Goal: Task Accomplishment & Management: Complete application form

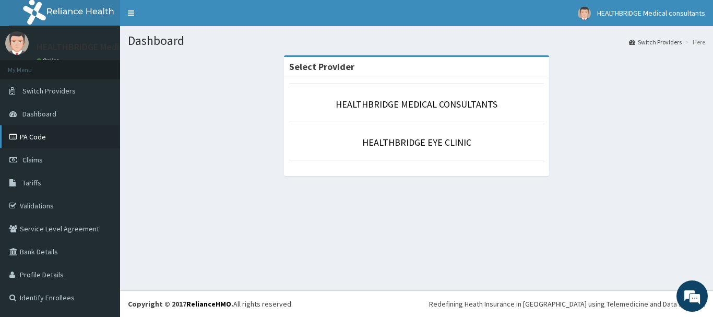
click at [41, 138] on link "PA Code" at bounding box center [60, 136] width 120 height 23
click at [57, 142] on link "PA Code" at bounding box center [60, 136] width 120 height 23
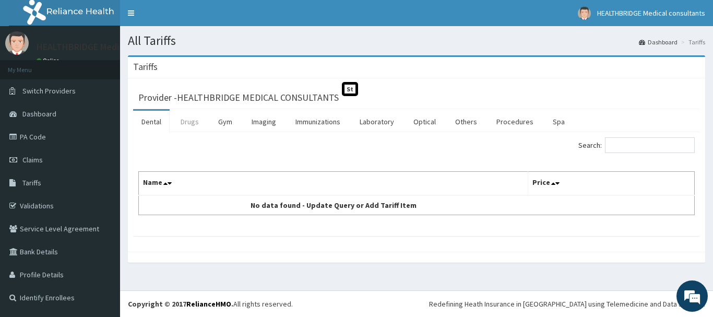
click at [185, 117] on link "Drugs" at bounding box center [189, 122] width 35 height 22
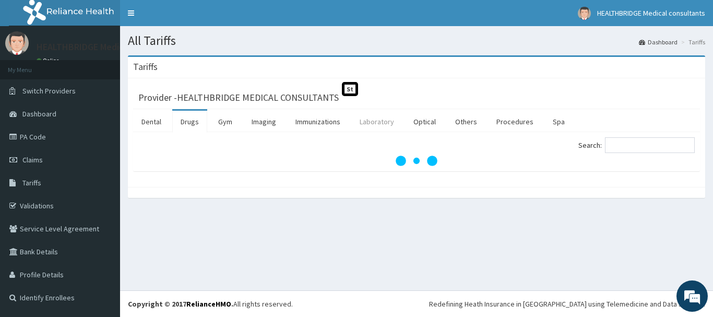
click at [376, 119] on link "Laboratory" at bounding box center [376, 122] width 51 height 22
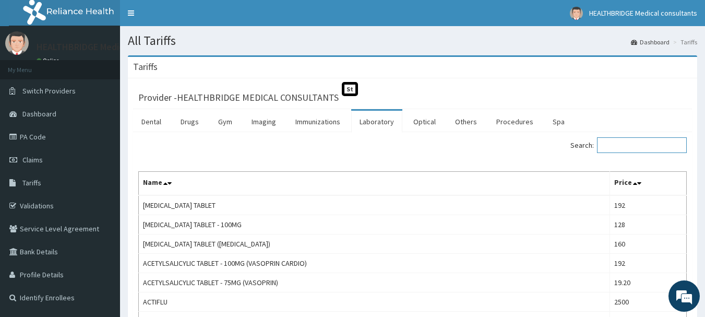
click at [629, 146] on input "Search:" at bounding box center [642, 145] width 90 height 16
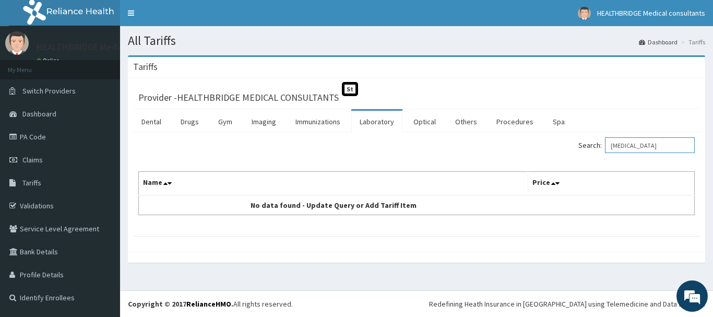
drag, startPoint x: 625, startPoint y: 147, endPoint x: 607, endPoint y: 149, distance: 18.4
click at [607, 149] on label "Search: d dimer" at bounding box center [636, 145] width 116 height 16
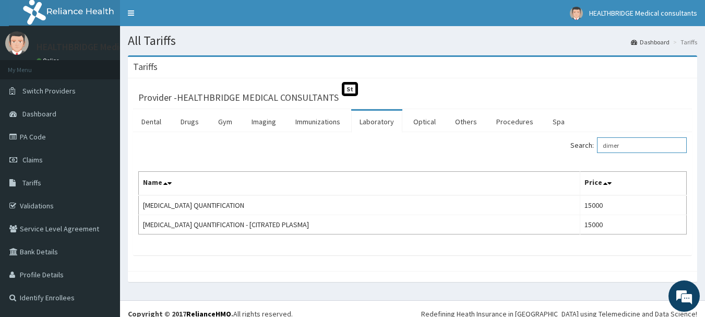
drag, startPoint x: 630, startPoint y: 143, endPoint x: 591, endPoint y: 147, distance: 39.3
click at [591, 147] on label "Search: dimer" at bounding box center [628, 145] width 116 height 16
drag, startPoint x: 643, startPoint y: 149, endPoint x: 606, endPoint y: 149, distance: 37.0
click at [606, 149] on input "gene" at bounding box center [642, 145] width 90 height 16
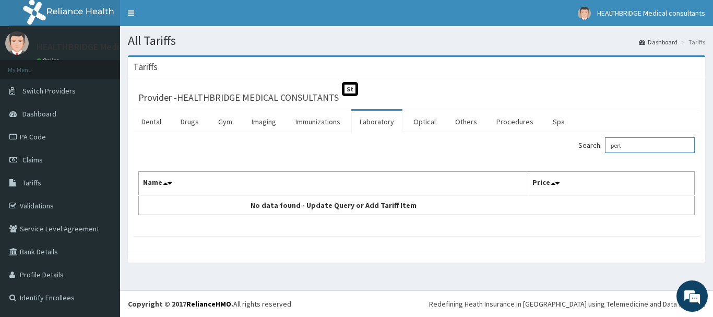
click at [622, 144] on input "pert" at bounding box center [650, 145] width 90 height 16
click at [620, 145] on input "pert" at bounding box center [650, 145] width 90 height 16
drag, startPoint x: 653, startPoint y: 148, endPoint x: 607, endPoint y: 146, distance: 45.9
click at [607, 146] on label "Search: xpert" at bounding box center [636, 145] width 116 height 16
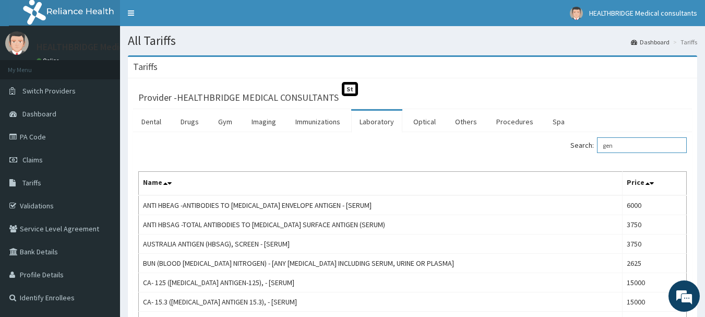
drag, startPoint x: 627, startPoint y: 144, endPoint x: 615, endPoint y: 146, distance: 12.6
click at [615, 146] on input "gen" at bounding box center [642, 145] width 90 height 16
type input "g"
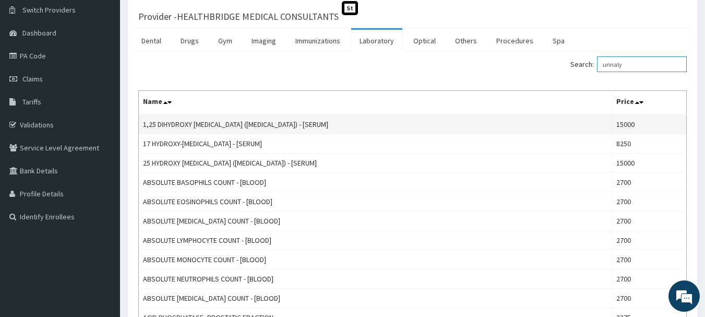
scroll to position [10, 0]
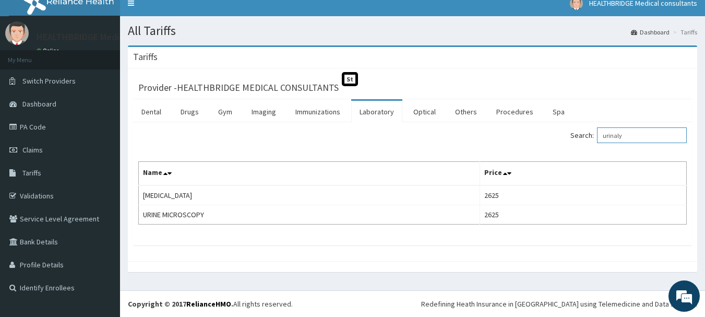
drag, startPoint x: 642, startPoint y: 139, endPoint x: 593, endPoint y: 139, distance: 49.0
click at [593, 139] on label "Search: urinaly" at bounding box center [628, 135] width 116 height 16
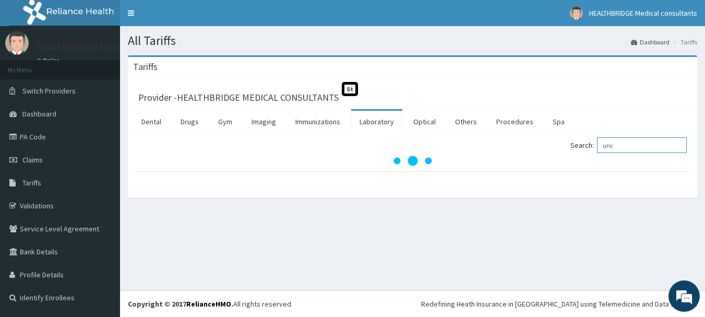
scroll to position [0, 0]
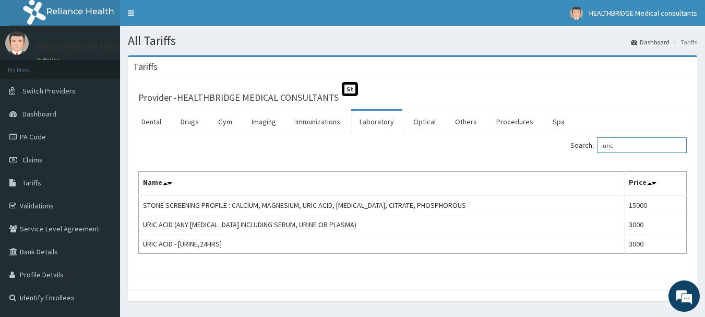
drag, startPoint x: 626, startPoint y: 145, endPoint x: 576, endPoint y: 144, distance: 50.1
click at [576, 144] on div "Search: uric" at bounding box center [553, 146] width 267 height 18
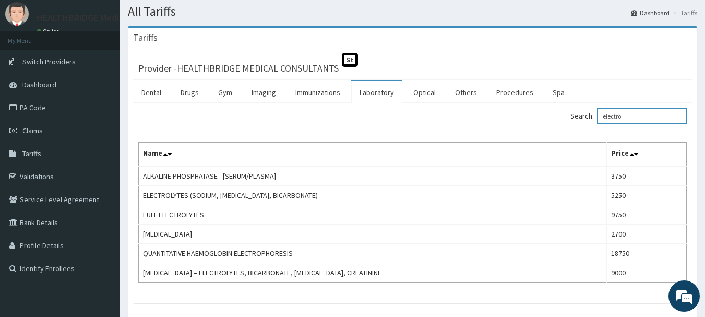
scroll to position [87, 0]
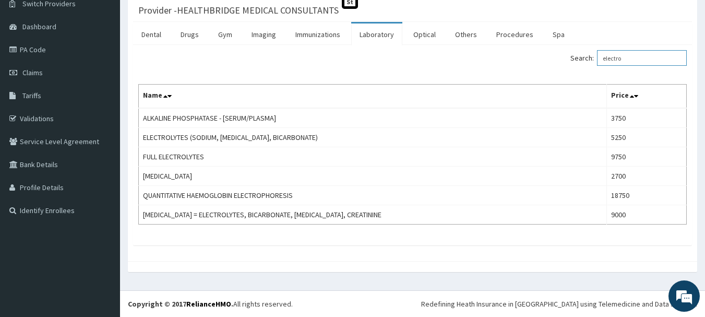
drag, startPoint x: 641, startPoint y: 59, endPoint x: 602, endPoint y: 63, distance: 39.3
click at [602, 63] on label "Search: electro" at bounding box center [628, 58] width 116 height 16
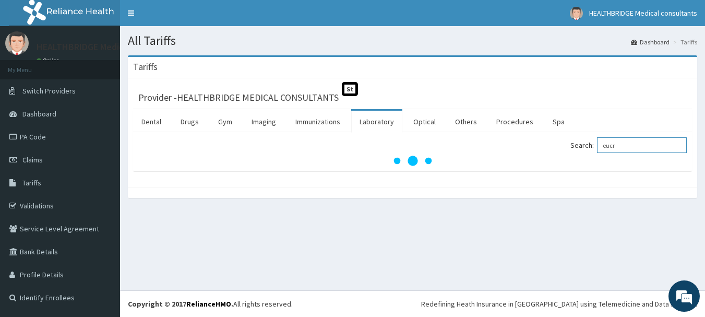
scroll to position [0, 0]
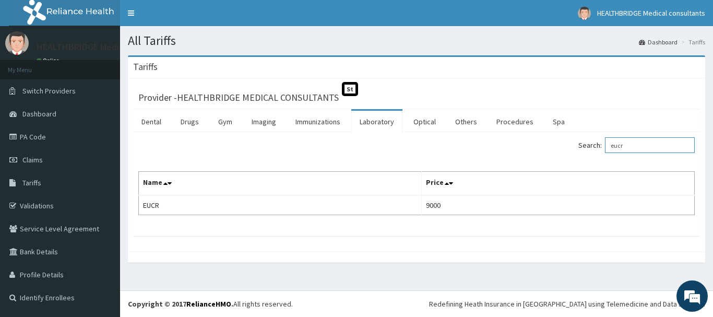
drag, startPoint x: 631, startPoint y: 141, endPoint x: 635, endPoint y: 148, distance: 7.8
click at [633, 144] on input "eucr" at bounding box center [650, 145] width 90 height 16
drag, startPoint x: 635, startPoint y: 148, endPoint x: 577, endPoint y: 145, distance: 58.5
click at [577, 145] on div "Search: eucr" at bounding box center [559, 146] width 270 height 18
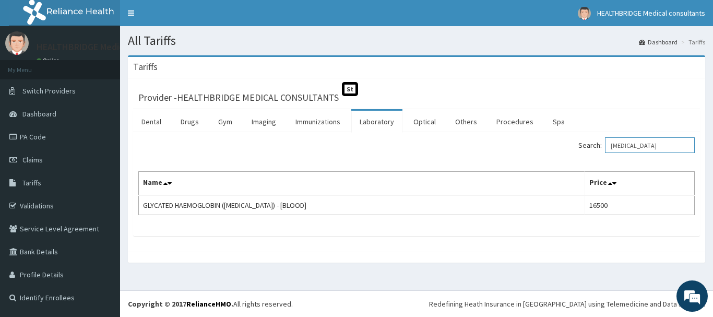
drag, startPoint x: 638, startPoint y: 142, endPoint x: 595, endPoint y: 148, distance: 43.7
click at [595, 148] on label "Search: hba1c" at bounding box center [636, 145] width 116 height 16
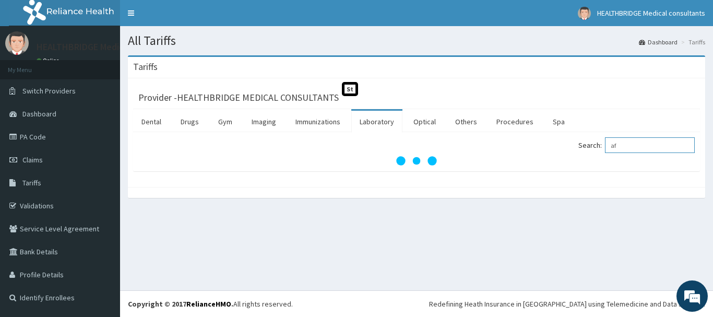
type input "afb"
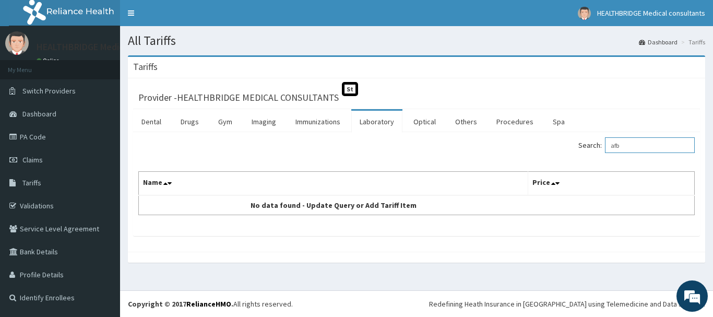
drag, startPoint x: 633, startPoint y: 147, endPoint x: 611, endPoint y: 145, distance: 22.0
click at [611, 145] on label "Search: afb" at bounding box center [636, 145] width 116 height 16
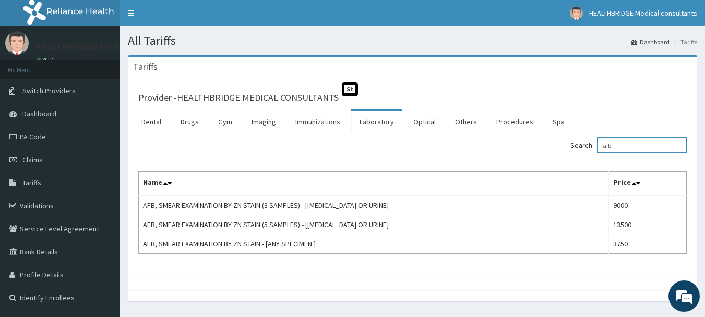
drag, startPoint x: 633, startPoint y: 144, endPoint x: 597, endPoint y: 147, distance: 36.1
click at [597, 147] on label "Search: afb" at bounding box center [628, 145] width 116 height 16
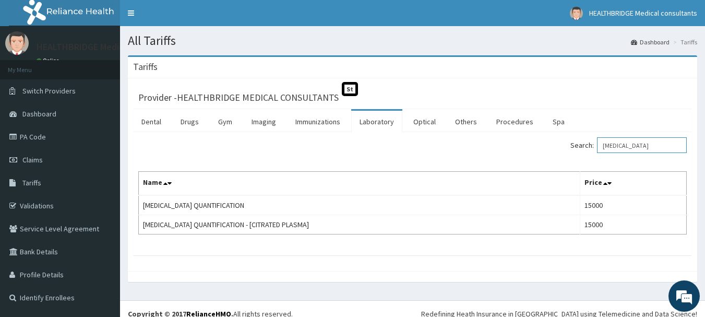
type input "d-dimer"
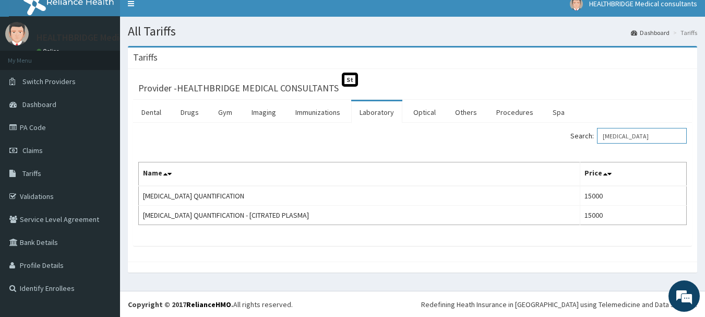
scroll to position [10, 0]
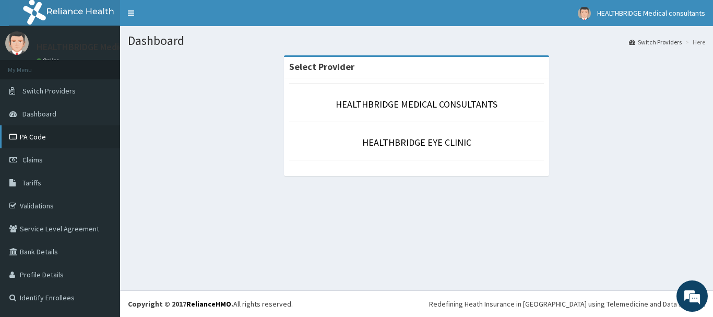
click at [69, 141] on link "PA Code" at bounding box center [60, 136] width 120 height 23
click at [39, 177] on link "Tariffs" at bounding box center [60, 182] width 120 height 23
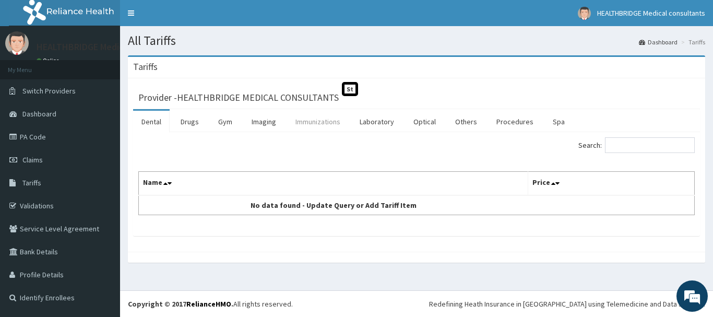
drag, startPoint x: 196, startPoint y: 118, endPoint x: 291, endPoint y: 120, distance: 95.5
click at [196, 118] on link "Drugs" at bounding box center [189, 122] width 35 height 22
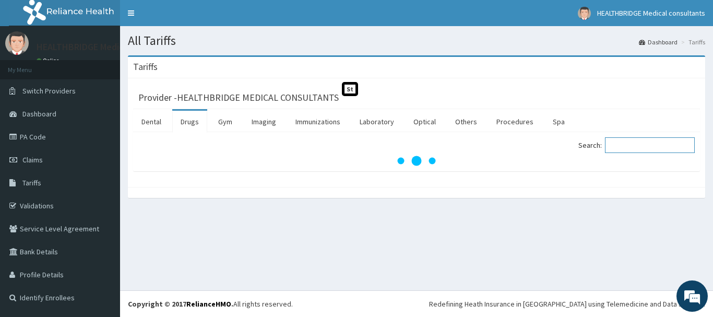
click at [655, 146] on input "Search:" at bounding box center [650, 145] width 90 height 16
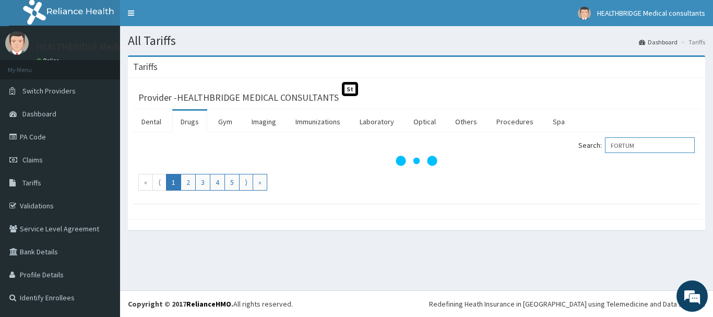
drag, startPoint x: 651, startPoint y: 145, endPoint x: 632, endPoint y: 149, distance: 19.7
click at [632, 149] on input "FORTUM" at bounding box center [650, 145] width 90 height 16
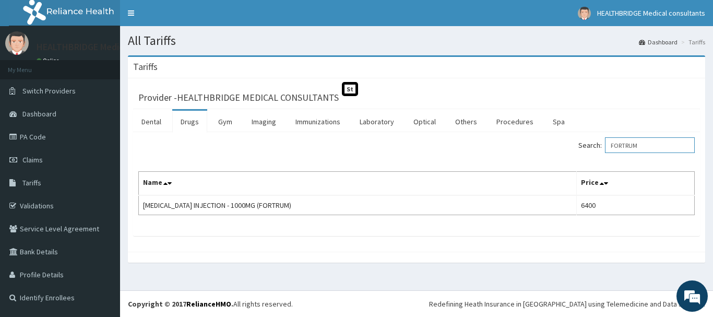
drag, startPoint x: 656, startPoint y: 146, endPoint x: 619, endPoint y: 151, distance: 36.9
click at [619, 151] on input "FORTRUM" at bounding box center [650, 145] width 90 height 16
type input "FORTRUM"
click at [42, 139] on link "PA Code" at bounding box center [60, 136] width 120 height 23
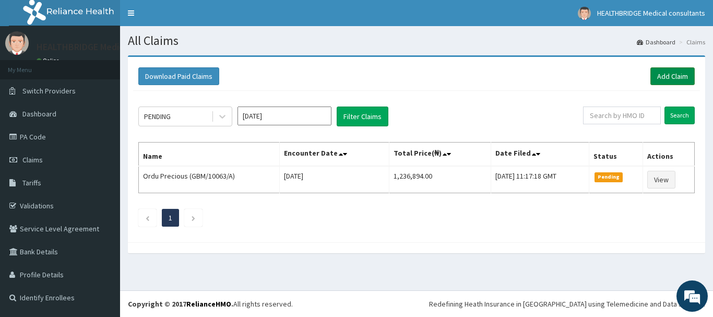
click at [663, 77] on link "Add Claim" at bounding box center [672, 76] width 44 height 18
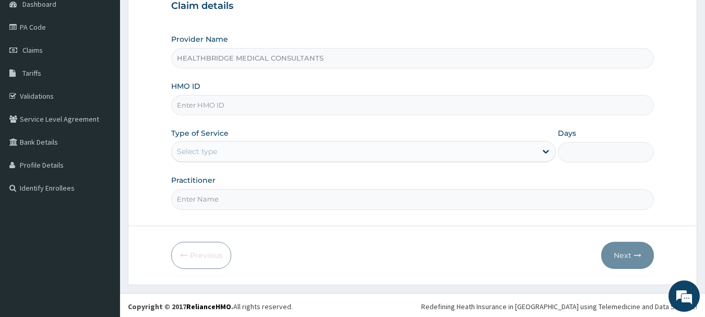
scroll to position [112, 0]
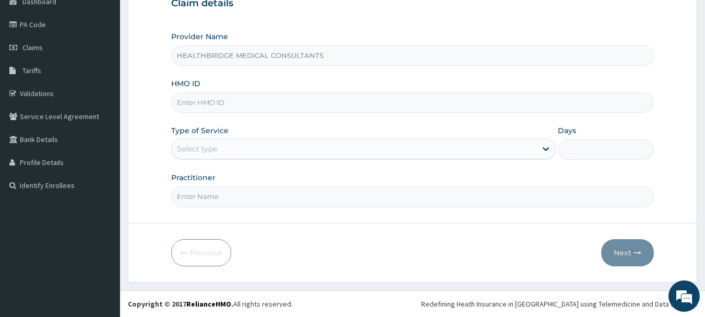
click at [262, 105] on input "HMO ID" at bounding box center [412, 102] width 483 height 20
paste input "RET/46463/A"
click at [192, 102] on input "RET/46463/A" at bounding box center [412, 102] width 483 height 20
click at [193, 103] on input "RET/46463/A" at bounding box center [412, 102] width 483 height 20
type input "RET/46463/A"
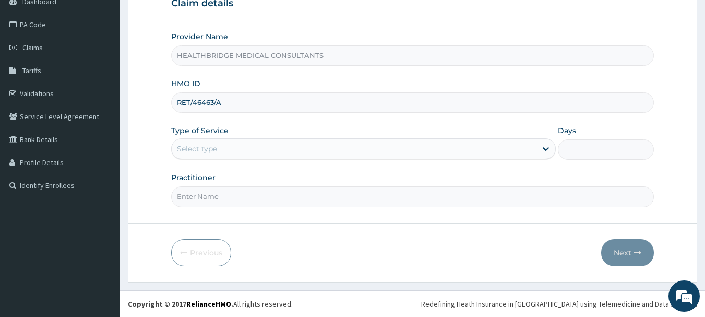
click at [190, 144] on div "Select type" at bounding box center [197, 148] width 40 height 10
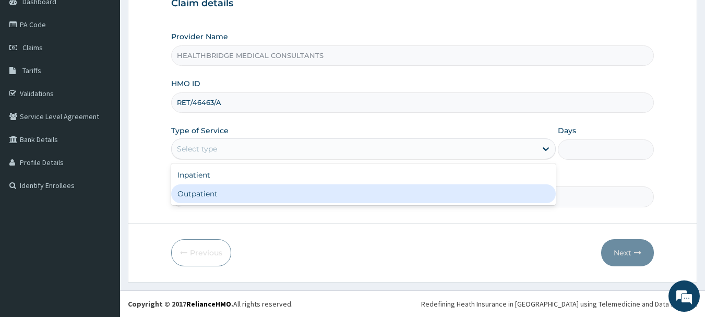
click at [226, 194] on div "Outpatient" at bounding box center [363, 193] width 384 height 19
type input "1"
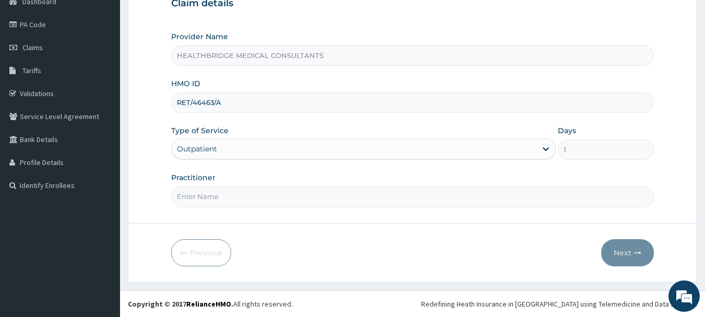
click at [223, 199] on input "Practitioner" at bounding box center [412, 196] width 483 height 20
type input "[PERSON_NAME]"
click at [635, 256] on button "Next" at bounding box center [627, 252] width 53 height 27
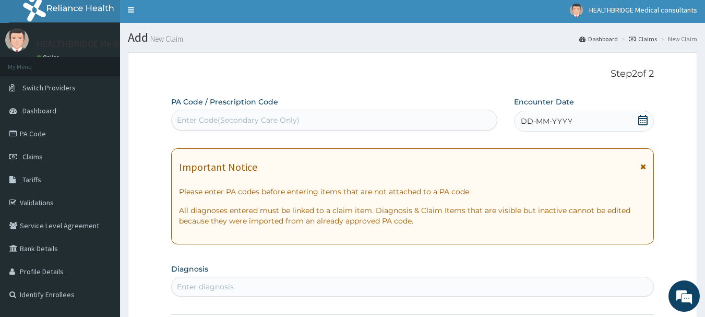
scroll to position [0, 0]
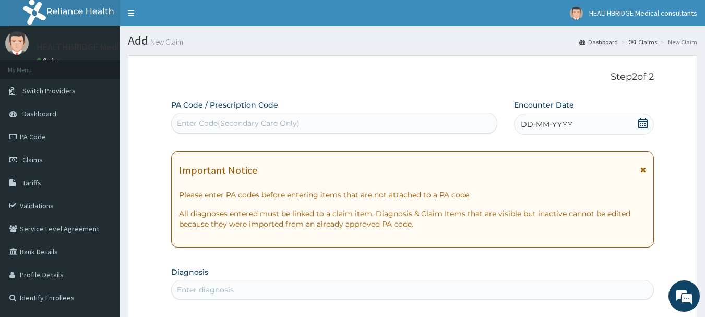
click at [319, 129] on div "Enter Code(Secondary Care Only)" at bounding box center [334, 123] width 325 height 17
paste input "PA/63DC75"
type input "PA/63DC75"
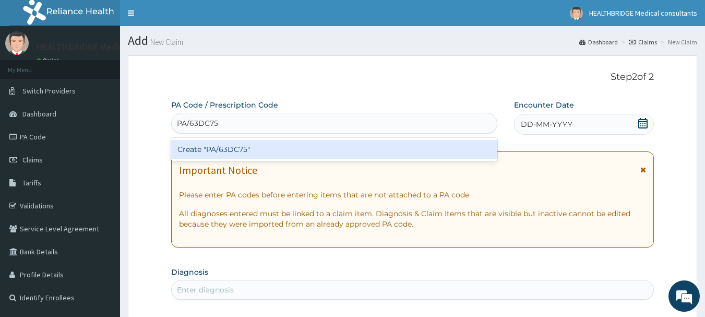
click at [306, 141] on div "Create "PA/63DC75"" at bounding box center [334, 149] width 327 height 19
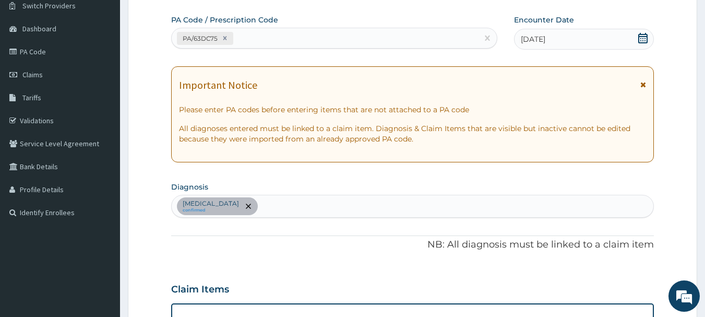
scroll to position [81, 0]
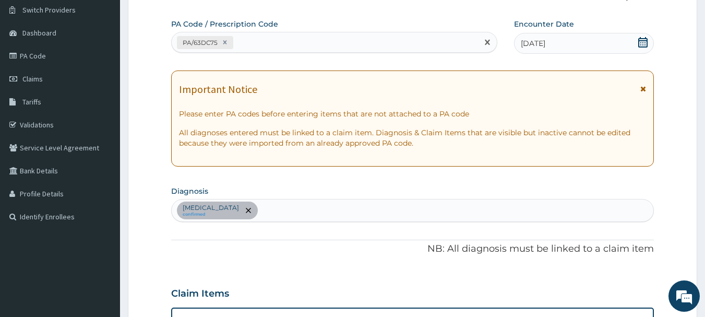
click at [408, 52] on div "PA/63DC75" at bounding box center [334, 42] width 327 height 21
click at [56, 59] on link "PA Code" at bounding box center [60, 55] width 120 height 23
